Goal: Navigation & Orientation: Go to known website

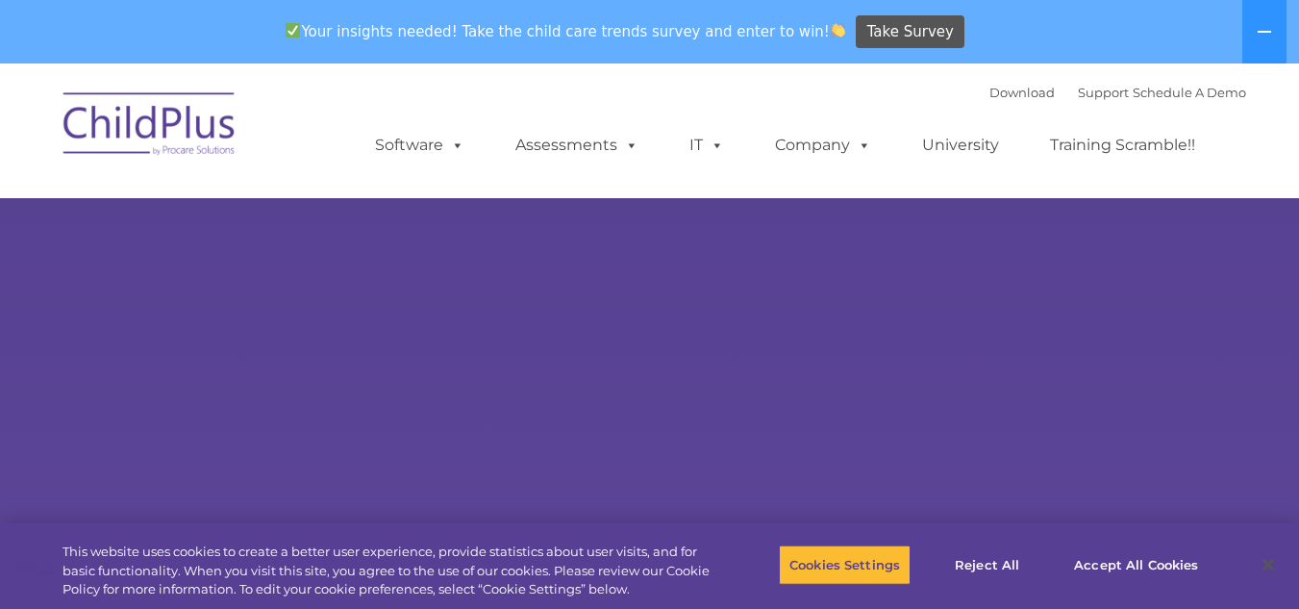
select select "MEDIUM"
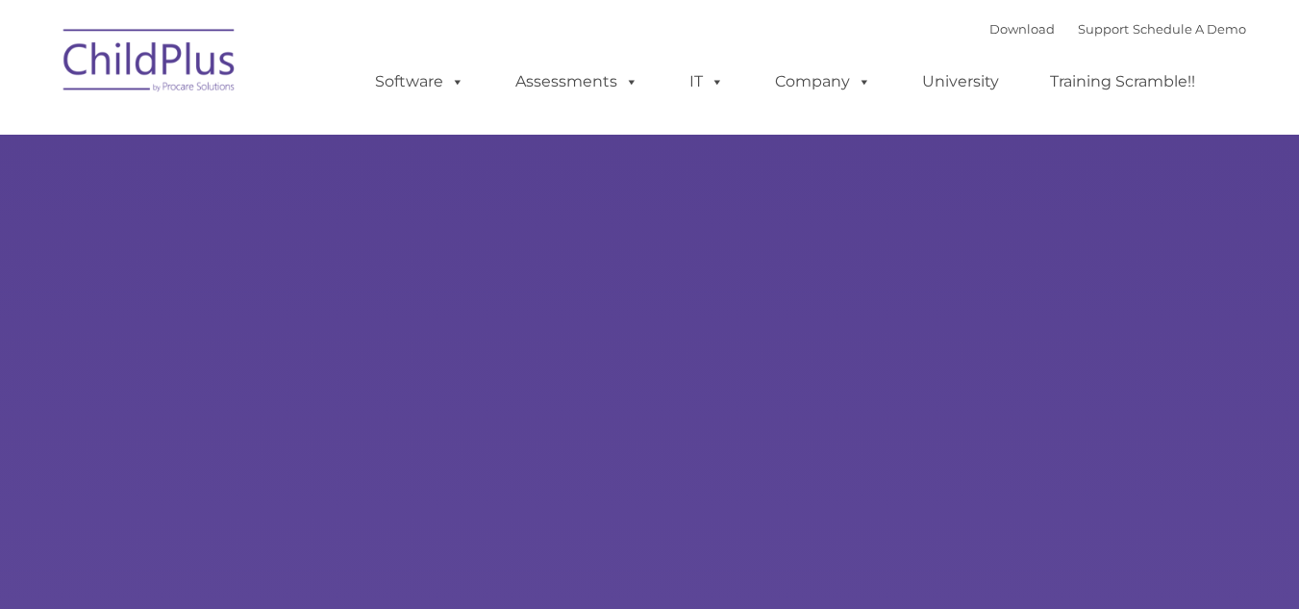
select select "MEDIUM"
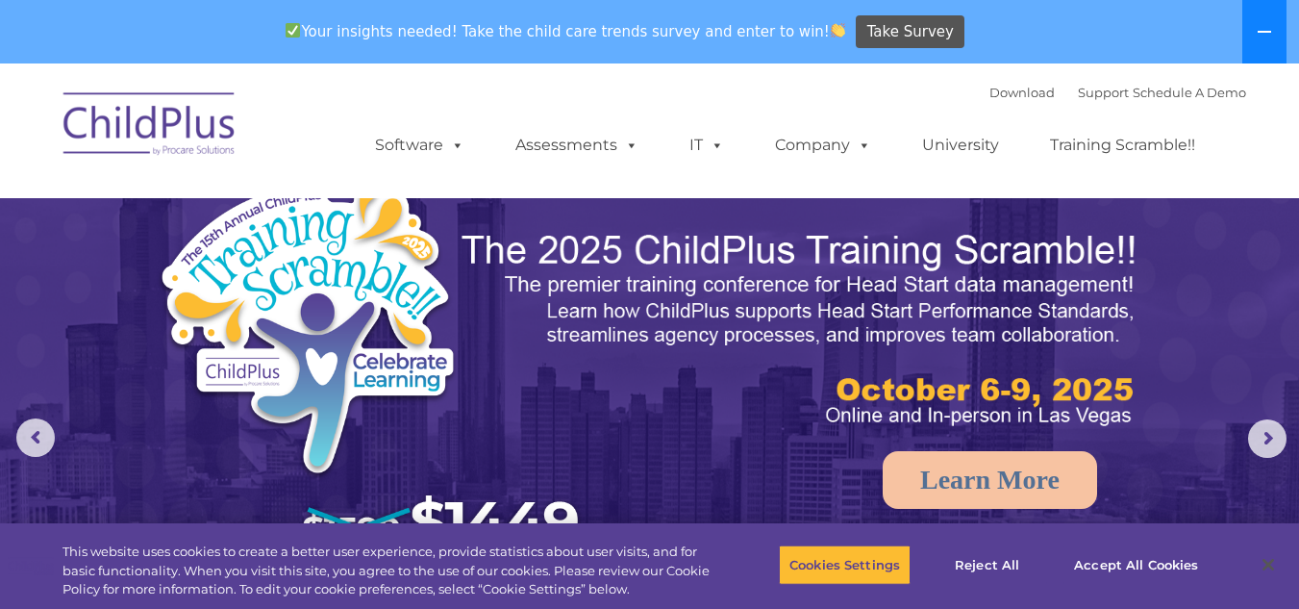
click at [1260, 30] on icon at bounding box center [1264, 31] width 15 height 15
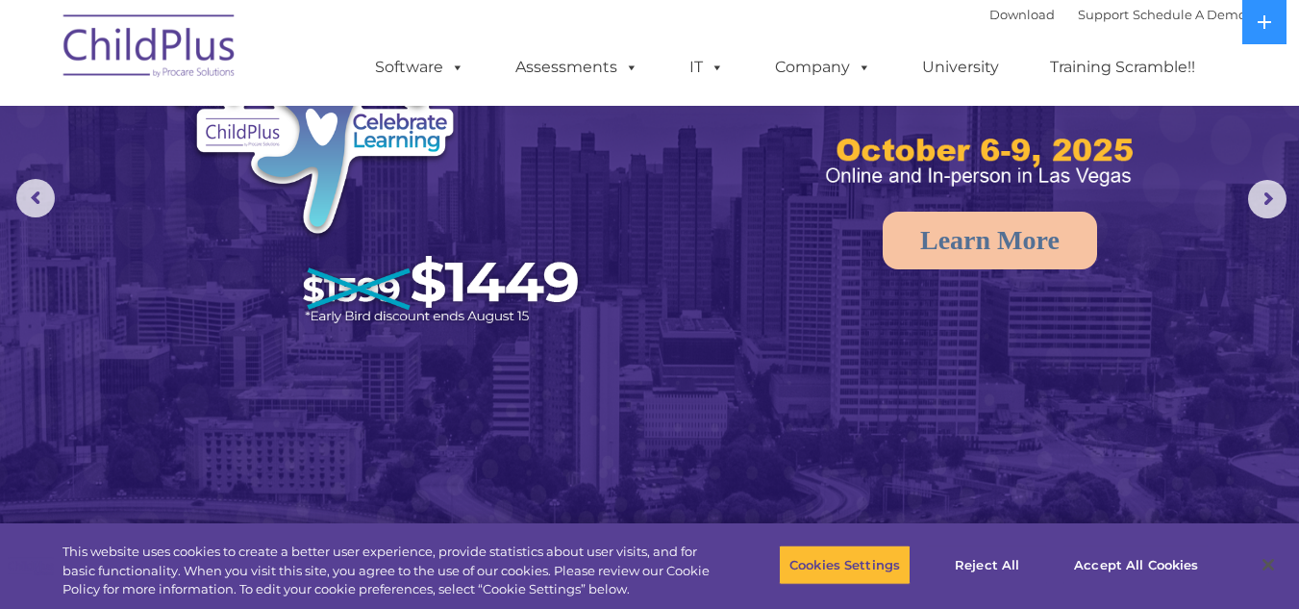
scroll to position [186, 0]
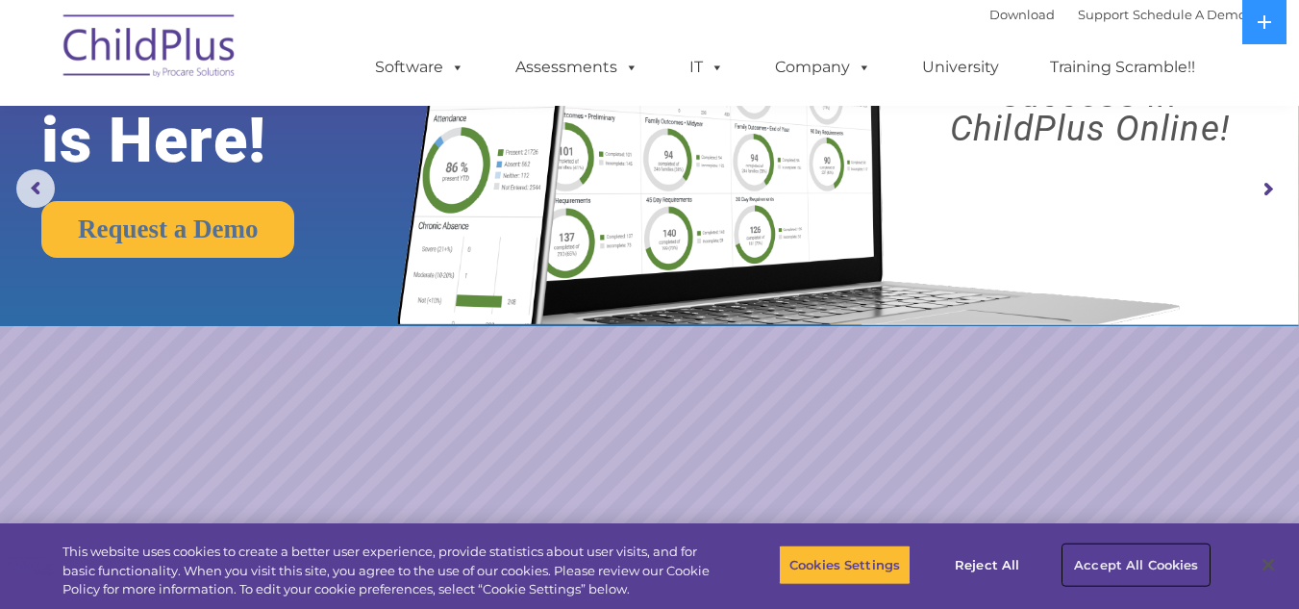
click at [1152, 557] on button "Accept All Cookies" at bounding box center [1135, 564] width 145 height 40
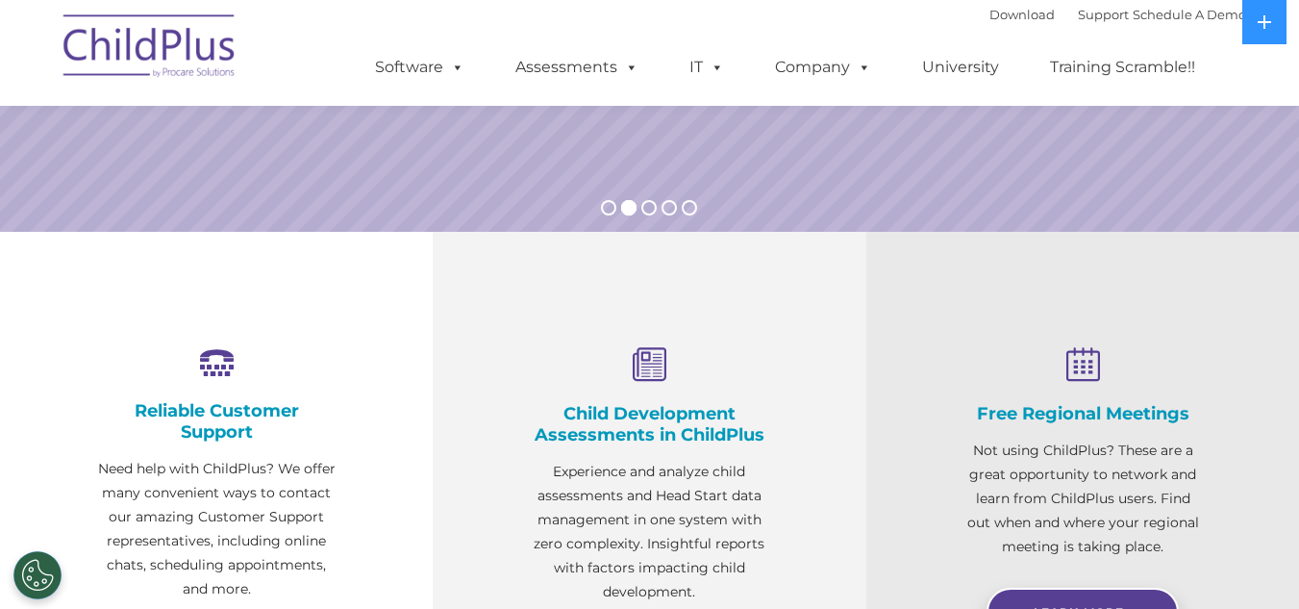
scroll to position [352, 0]
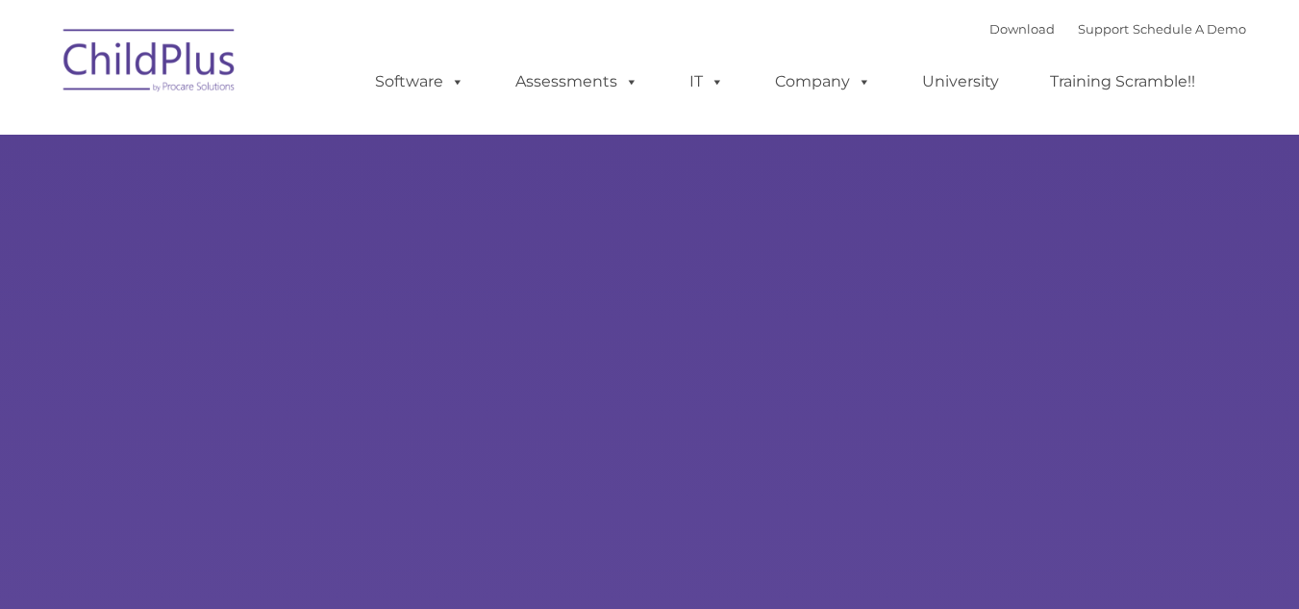
select select "MEDIUM"
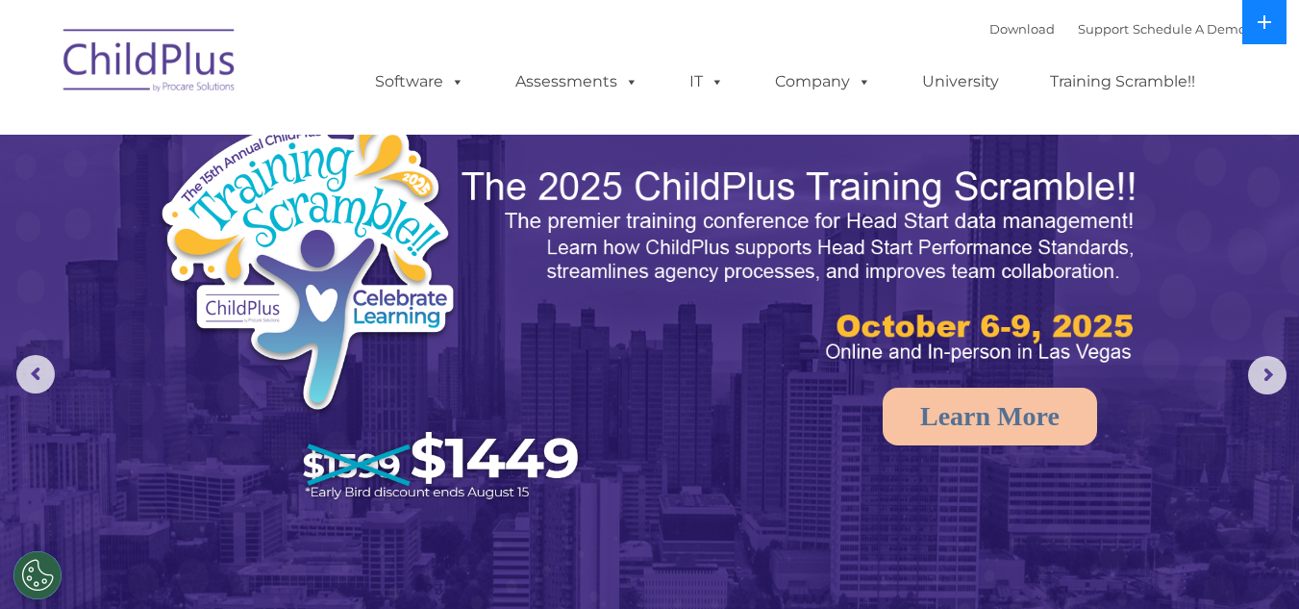
click at [1263, 9] on button at bounding box center [1264, 22] width 44 height 44
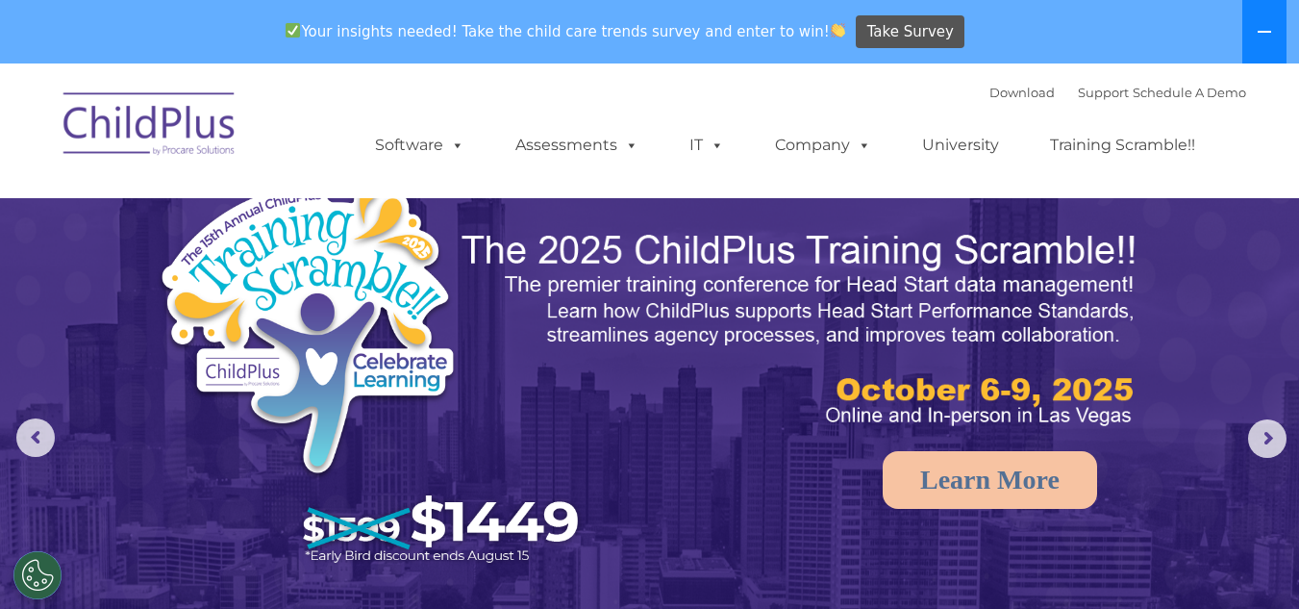
click at [1262, 28] on icon at bounding box center [1264, 31] width 15 height 15
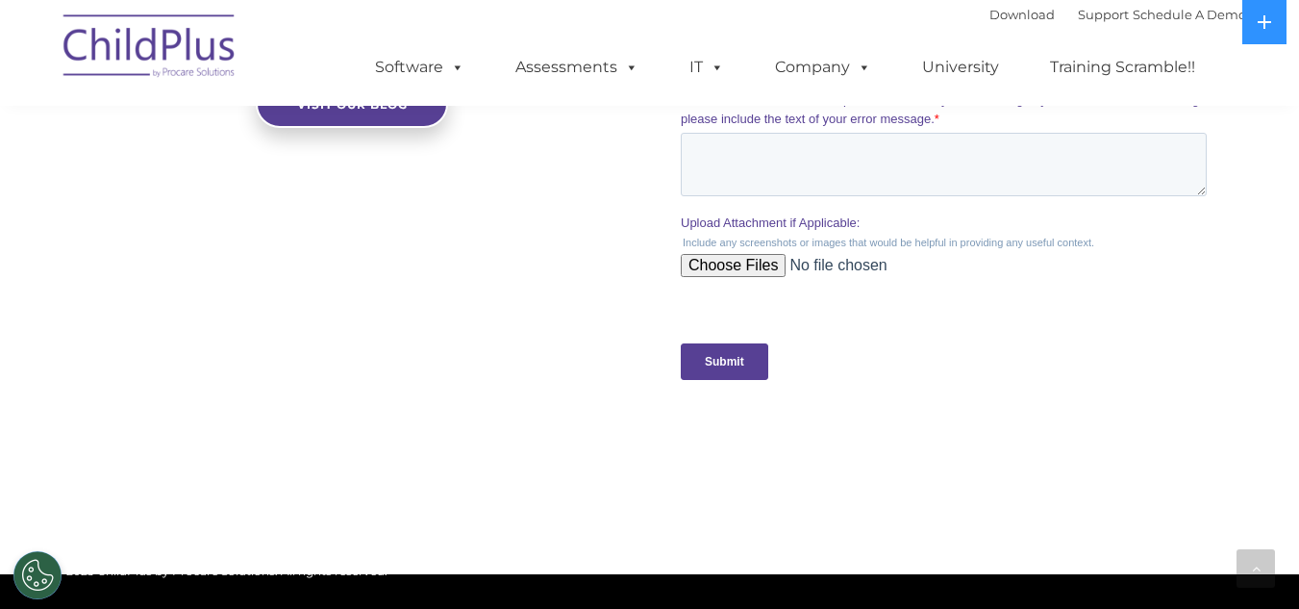
scroll to position [1879, 0]
